Goal: Transaction & Acquisition: Purchase product/service

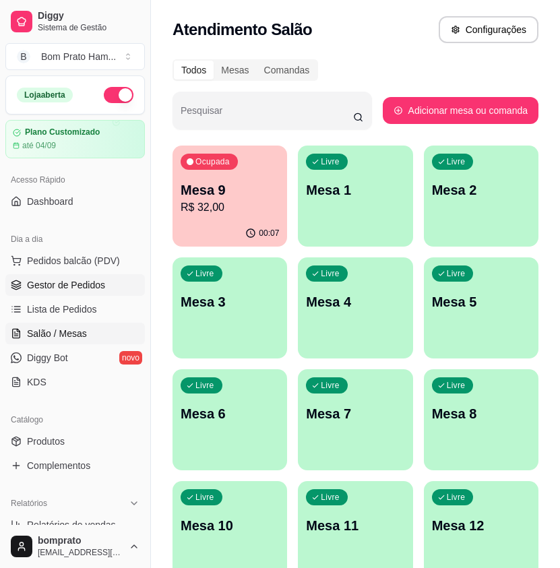
click at [55, 286] on span "Gestor de Pedidos" at bounding box center [66, 284] width 78 height 13
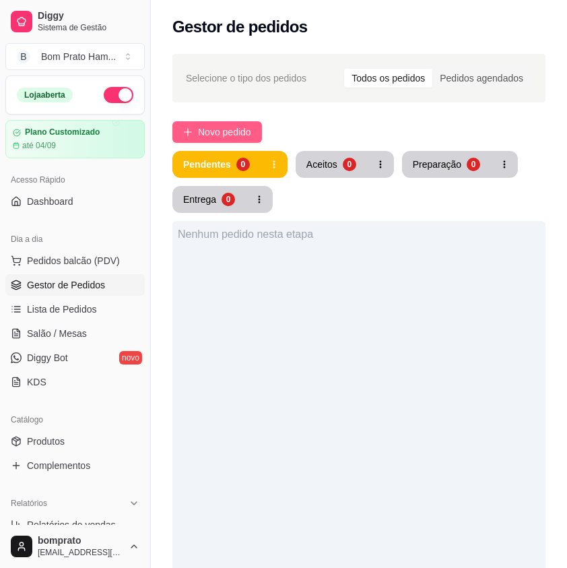
click at [193, 125] on button "Novo pedido" at bounding box center [217, 132] width 90 height 22
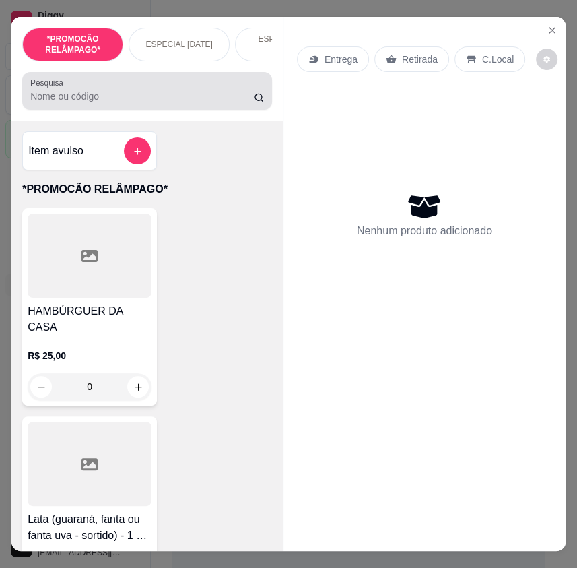
click at [119, 104] on div at bounding box center [147, 90] width 234 height 27
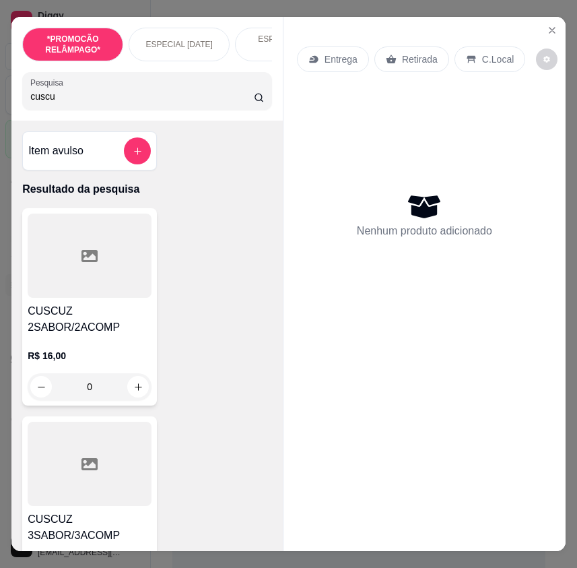
type input "cuscu"
click at [129, 387] on div "0" at bounding box center [90, 386] width 124 height 27
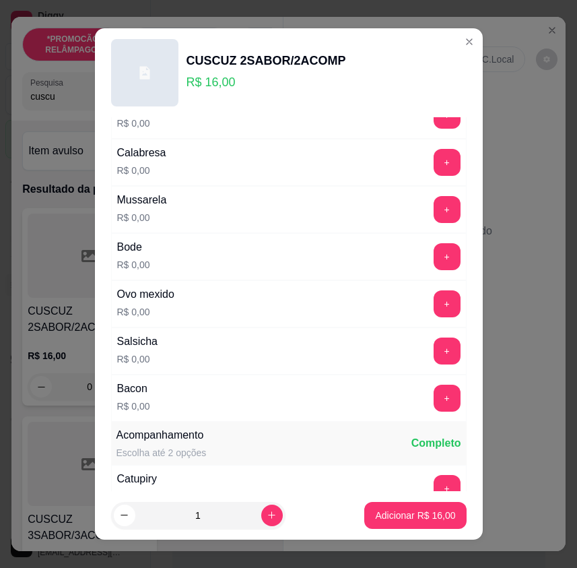
scroll to position [337, 0]
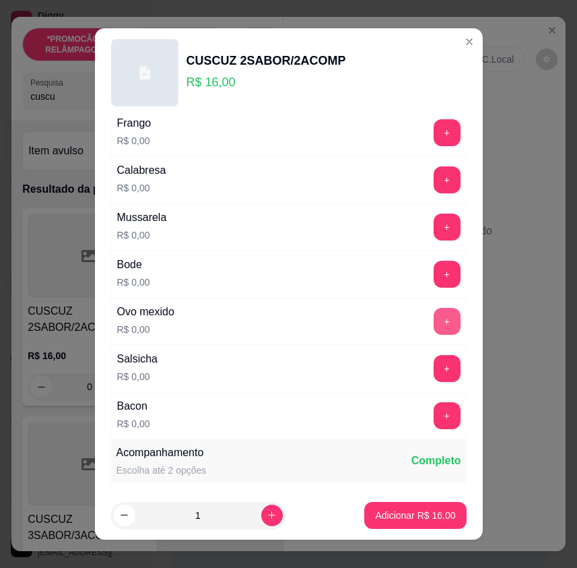
click at [434, 310] on button "+" at bounding box center [447, 321] width 27 height 27
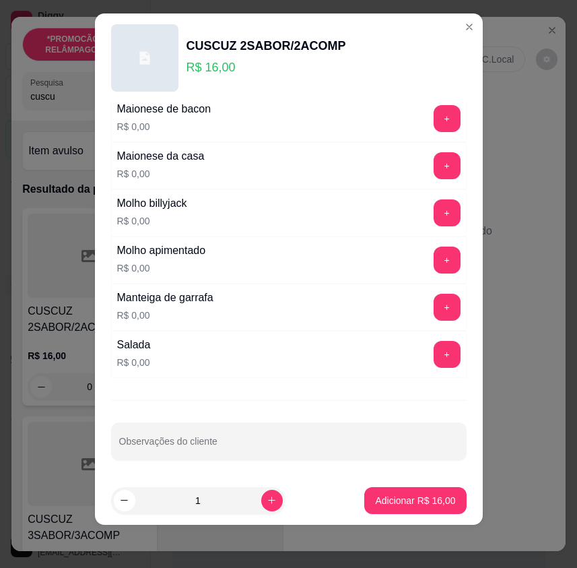
scroll to position [900, 0]
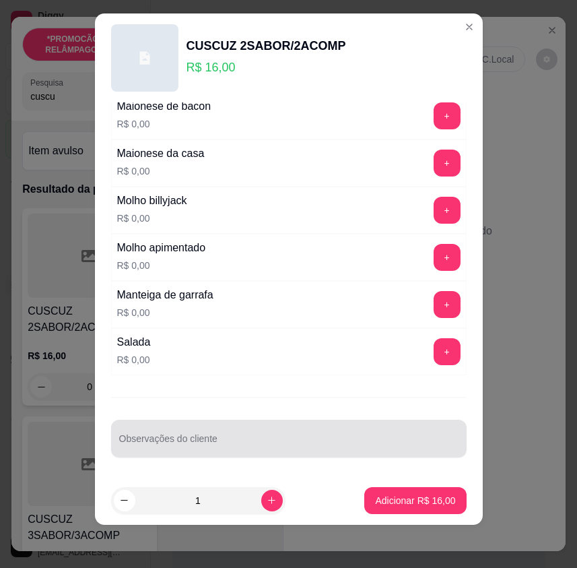
click at [333, 443] on input "Observações do cliente" at bounding box center [288, 443] width 339 height 13
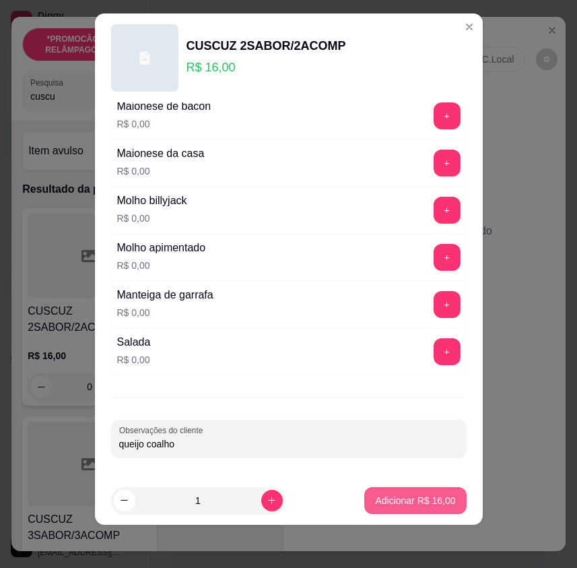
type input "queijo coalho"
click at [405, 495] on p "Adicionar R$ 16,00" at bounding box center [415, 500] width 80 height 13
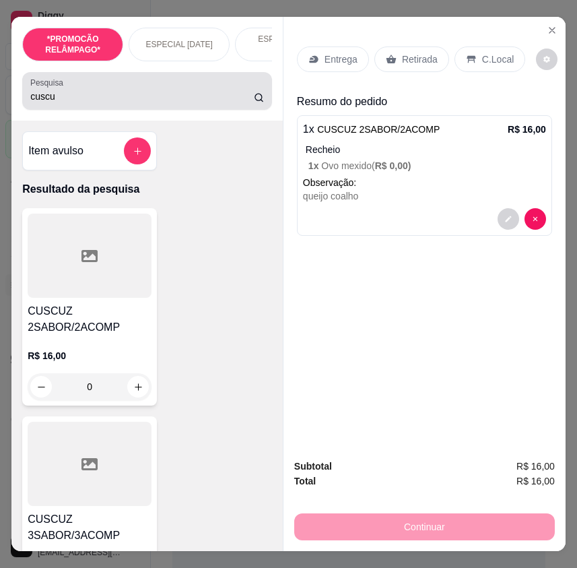
click at [174, 88] on div "cuscu" at bounding box center [147, 90] width 234 height 27
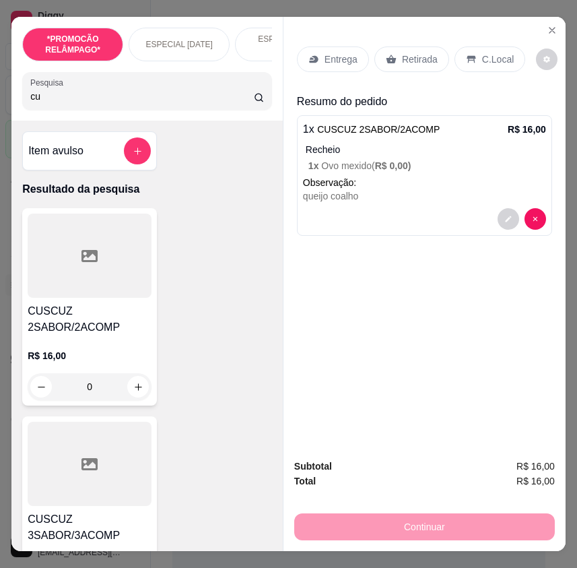
type input "c"
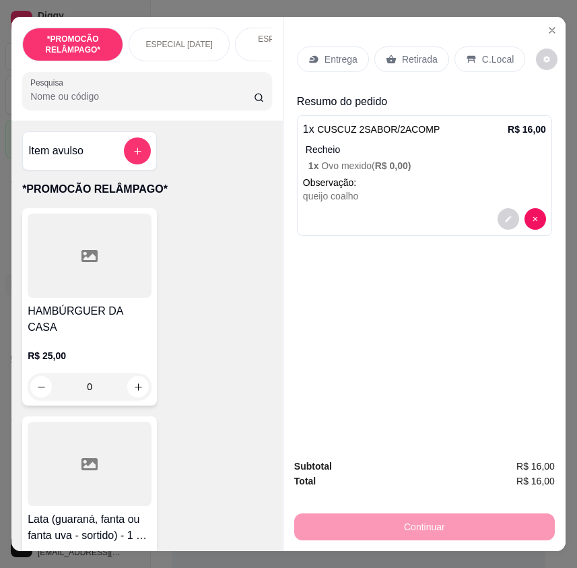
type input "o"
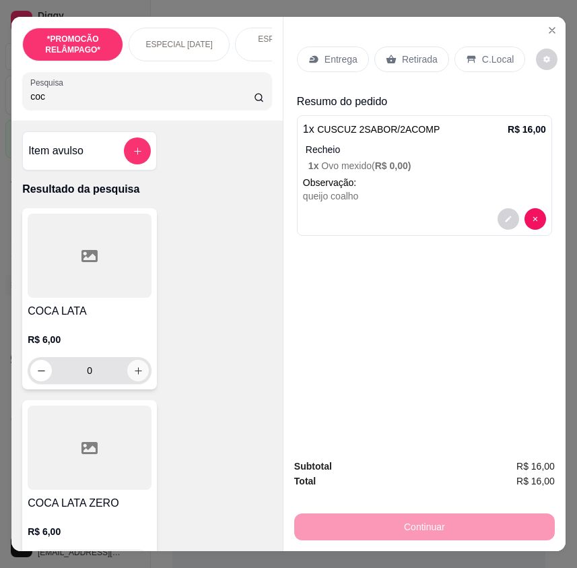
type input "coc"
click at [136, 374] on icon "increase-product-quantity" at bounding box center [138, 371] width 10 height 10
type input "1"
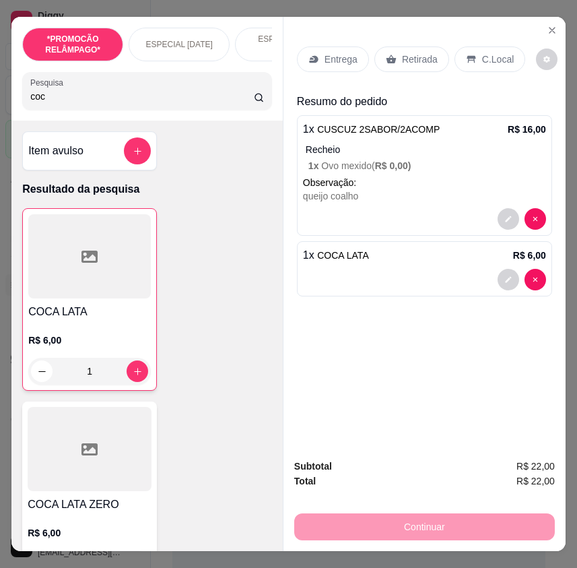
click at [328, 61] on p "Entrega" at bounding box center [341, 59] width 33 height 13
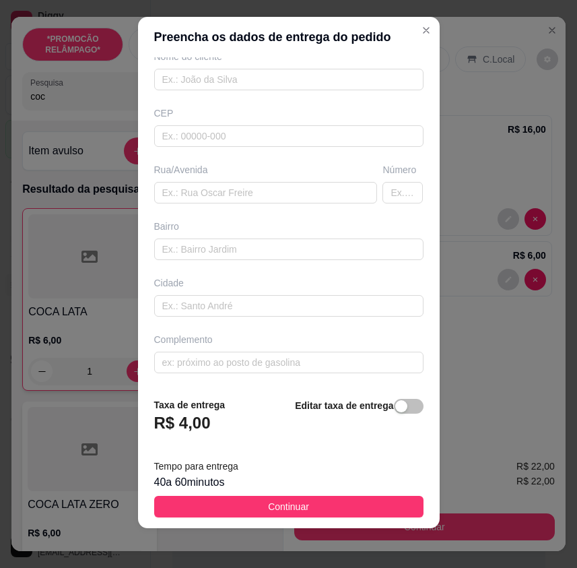
scroll to position [15, 0]
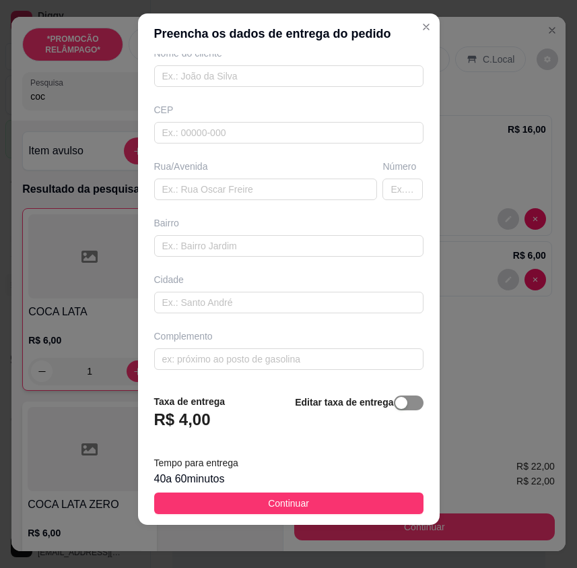
click at [398, 408] on span "button" at bounding box center [409, 402] width 30 height 15
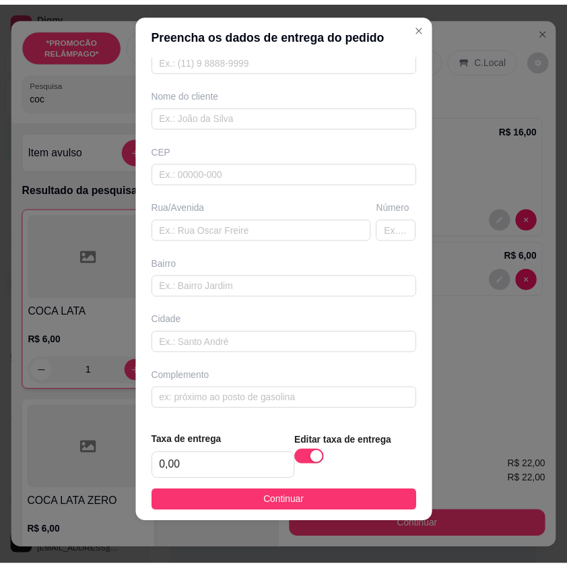
scroll to position [84, 0]
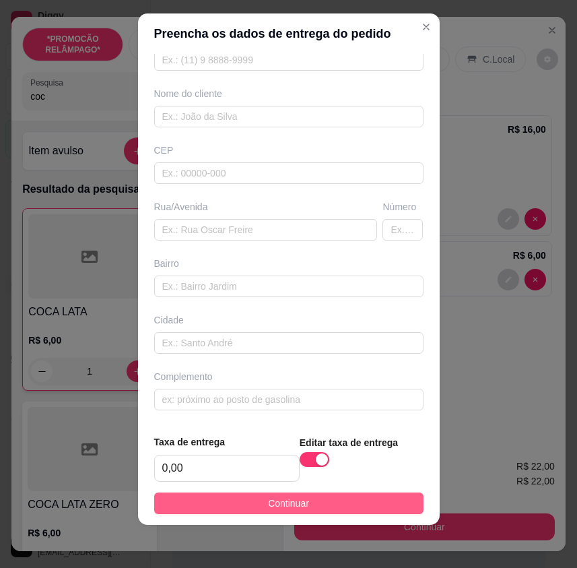
click at [361, 509] on button "Continuar" at bounding box center [288, 503] width 269 height 22
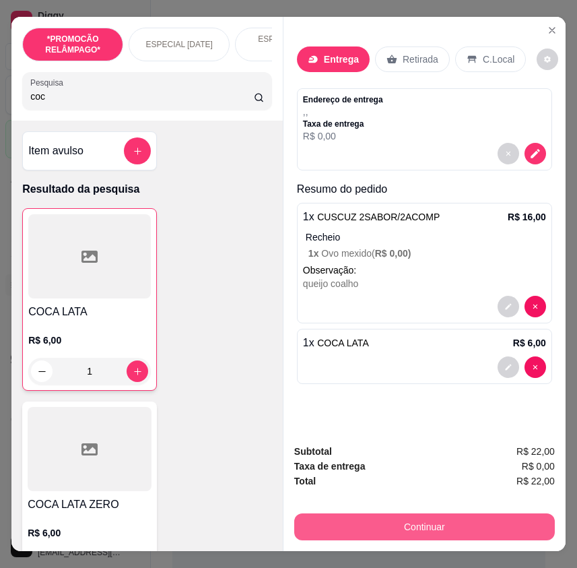
click at [499, 513] on button "Continuar" at bounding box center [424, 526] width 261 height 27
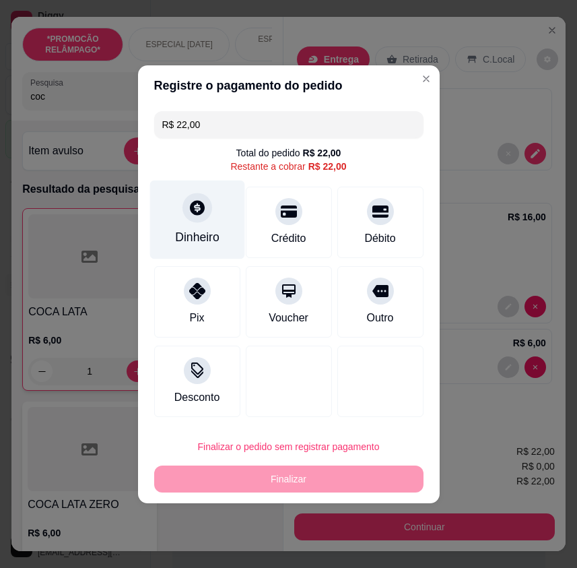
click at [191, 223] on div "Dinheiro" at bounding box center [197, 219] width 95 height 79
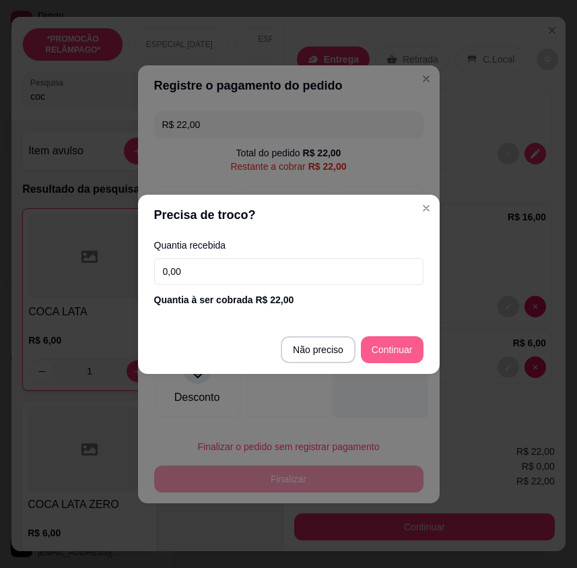
type input "R$ 0,00"
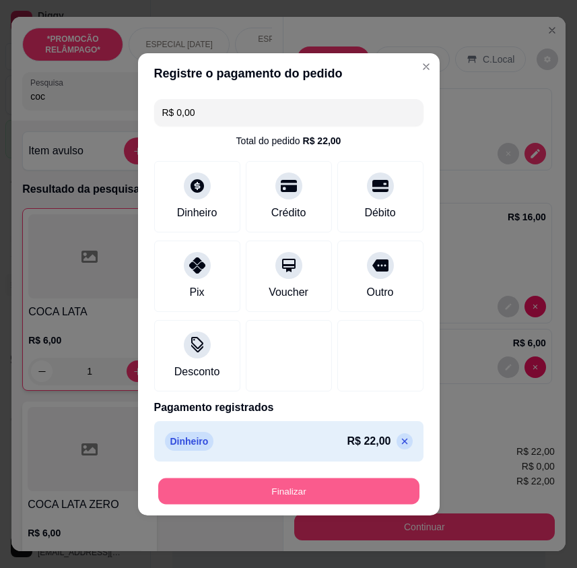
click at [364, 478] on button "Finalizar" at bounding box center [288, 491] width 261 height 26
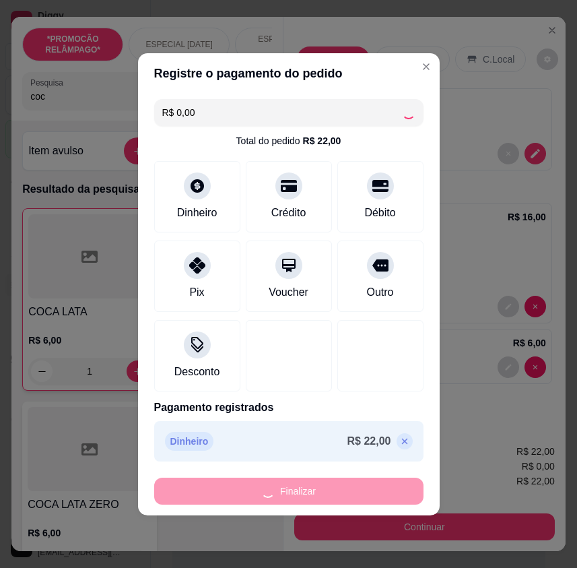
type input "0"
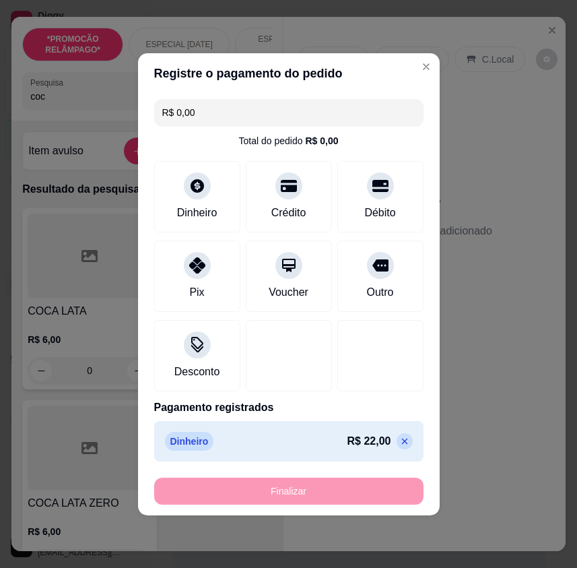
type input "-R$ 22,00"
